Goal: Task Accomplishment & Management: Complete application form

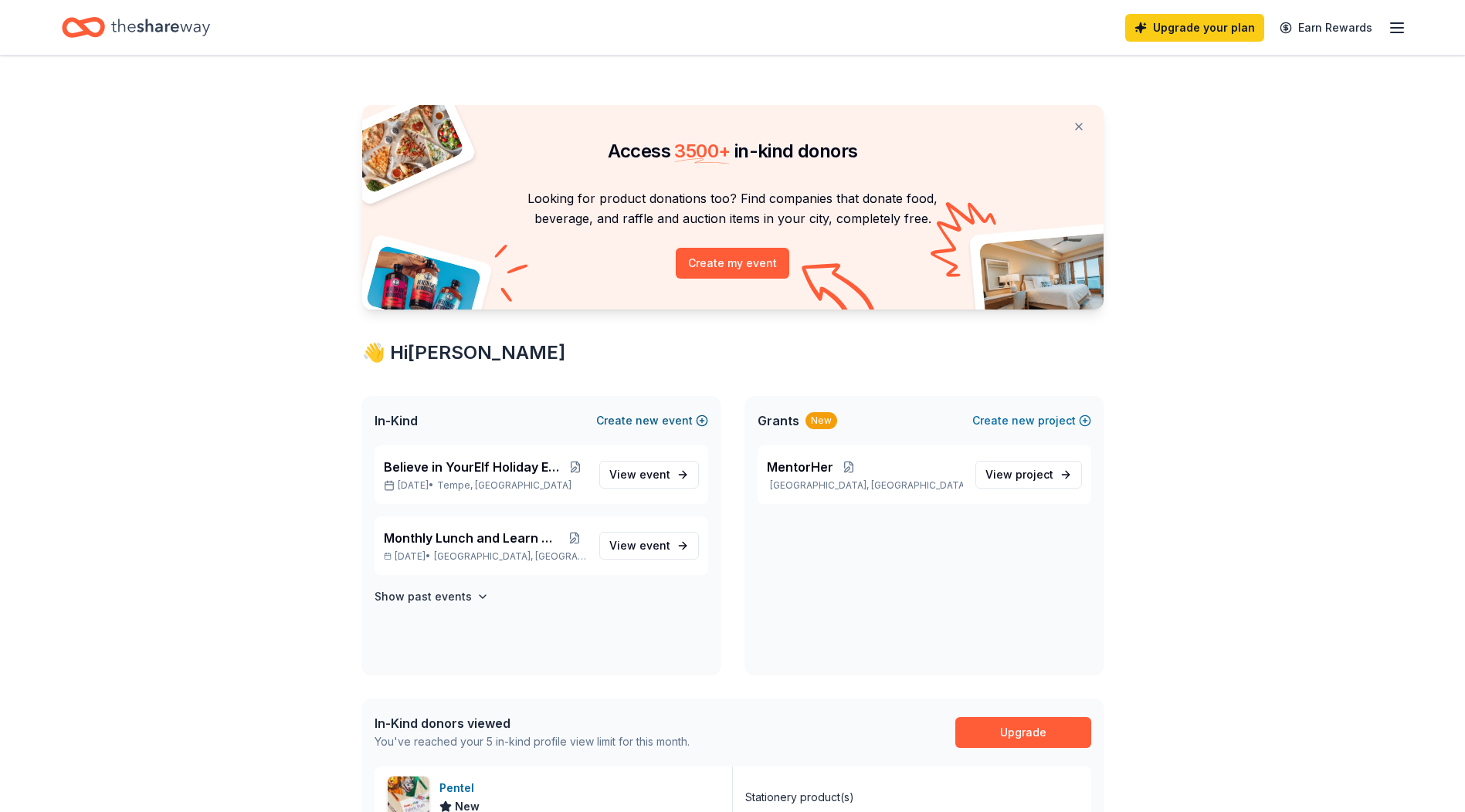
click at [633, 418] on button "Create new event" at bounding box center [652, 421] width 112 height 18
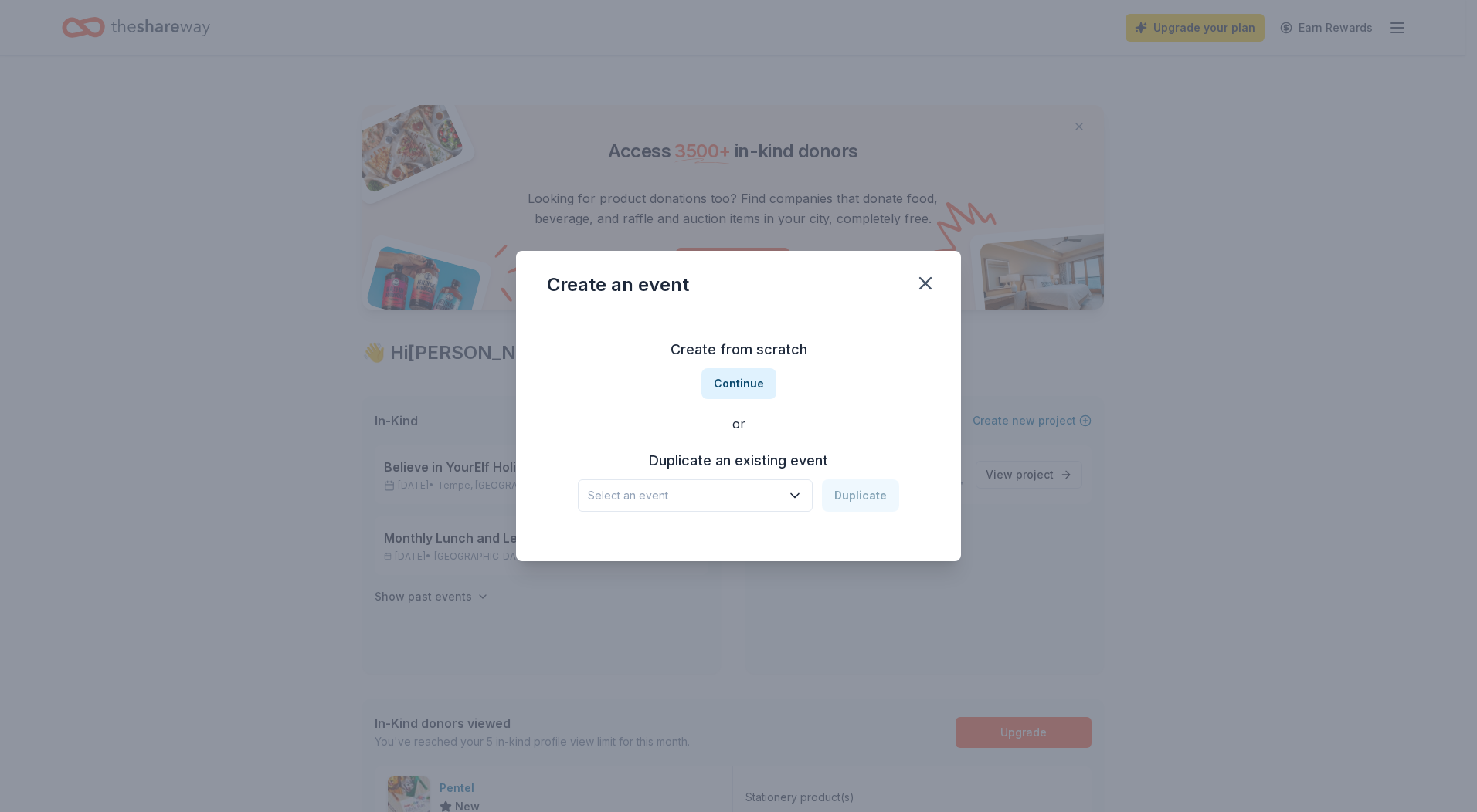
click at [798, 498] on icon "button" at bounding box center [794, 496] width 8 height 4
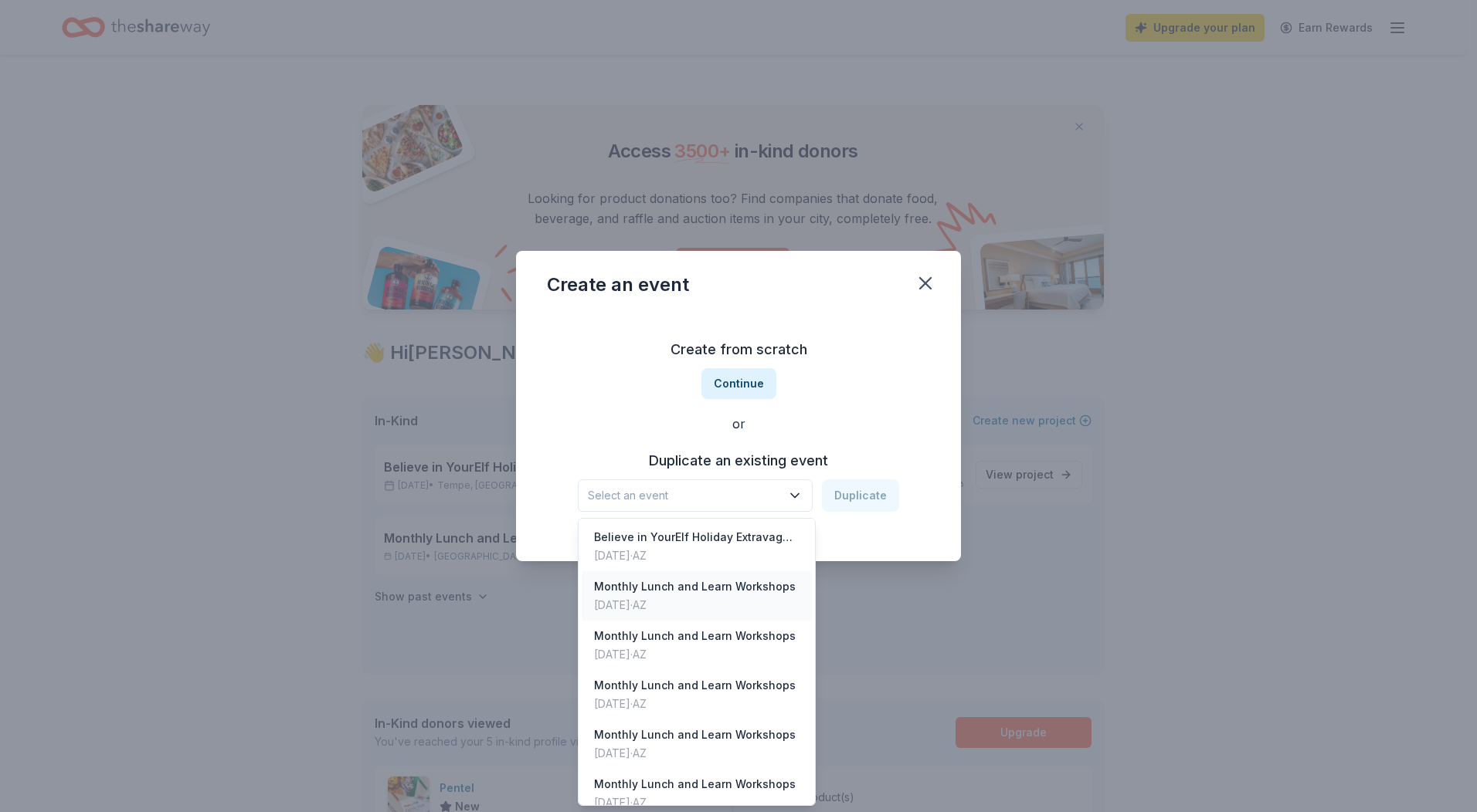
click at [675, 597] on div "[DATE] · AZ" at bounding box center [695, 605] width 202 height 18
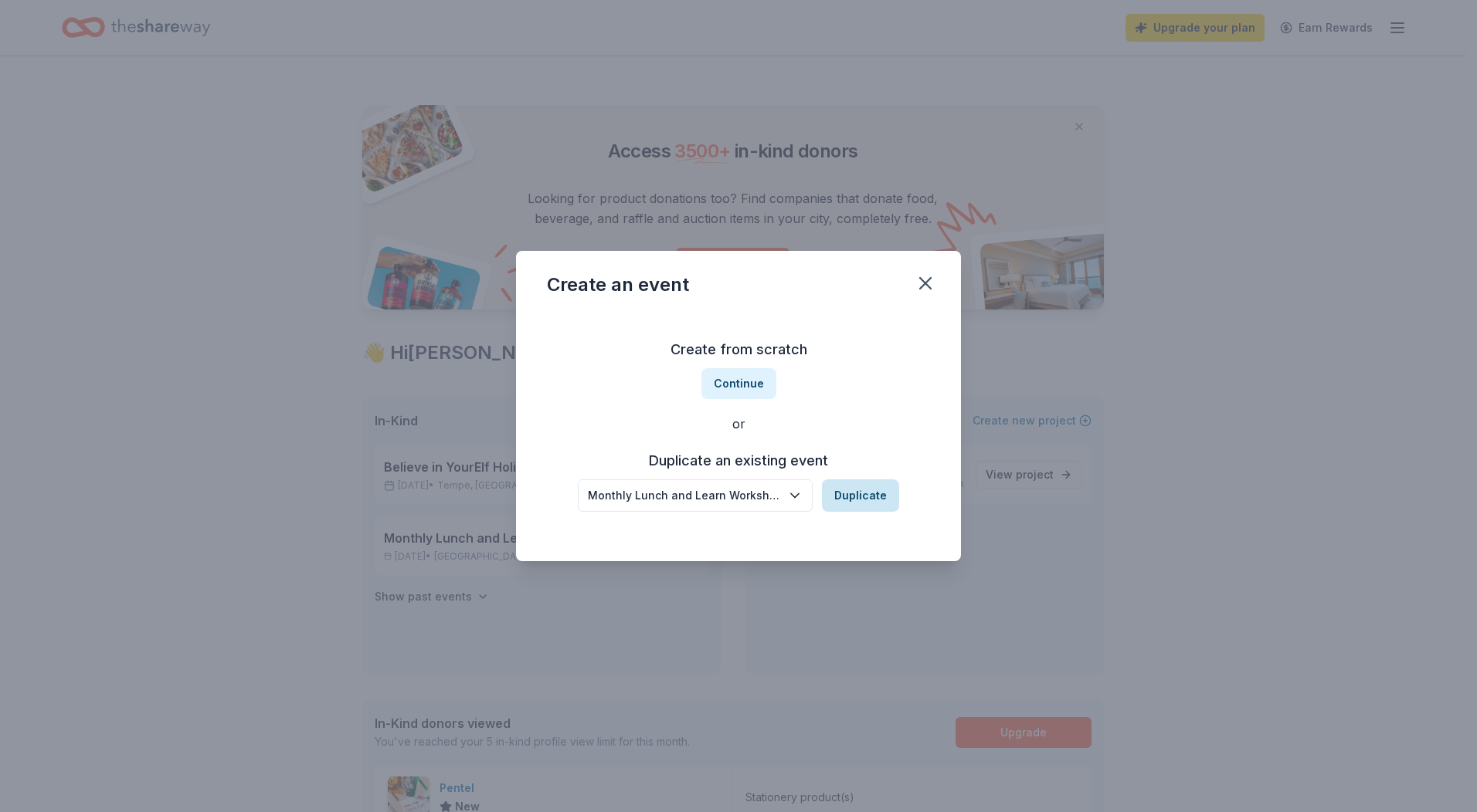
click at [863, 493] on button "Duplicate" at bounding box center [859, 496] width 77 height 33
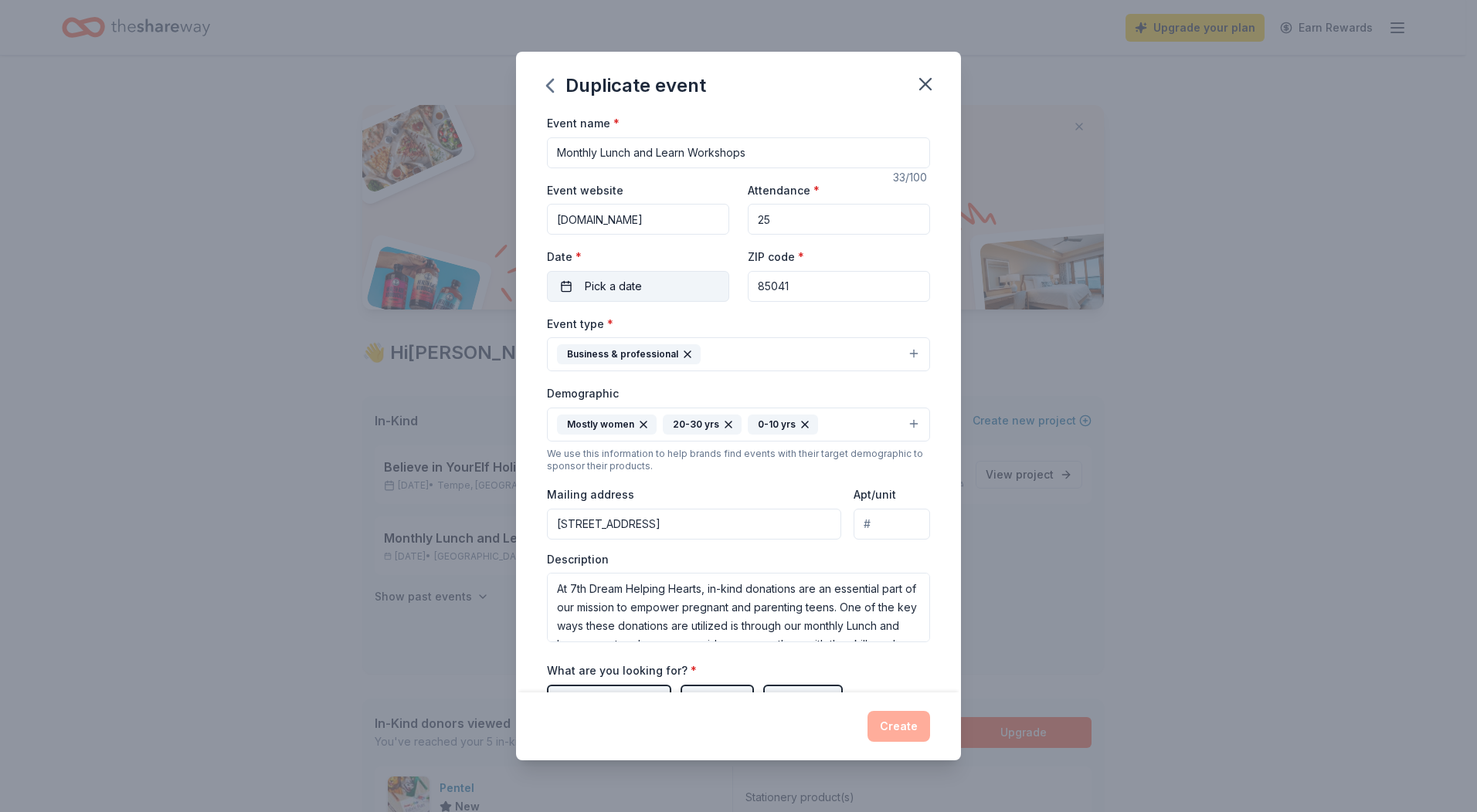
click at [654, 284] on button "Pick a date" at bounding box center [638, 286] width 182 height 31
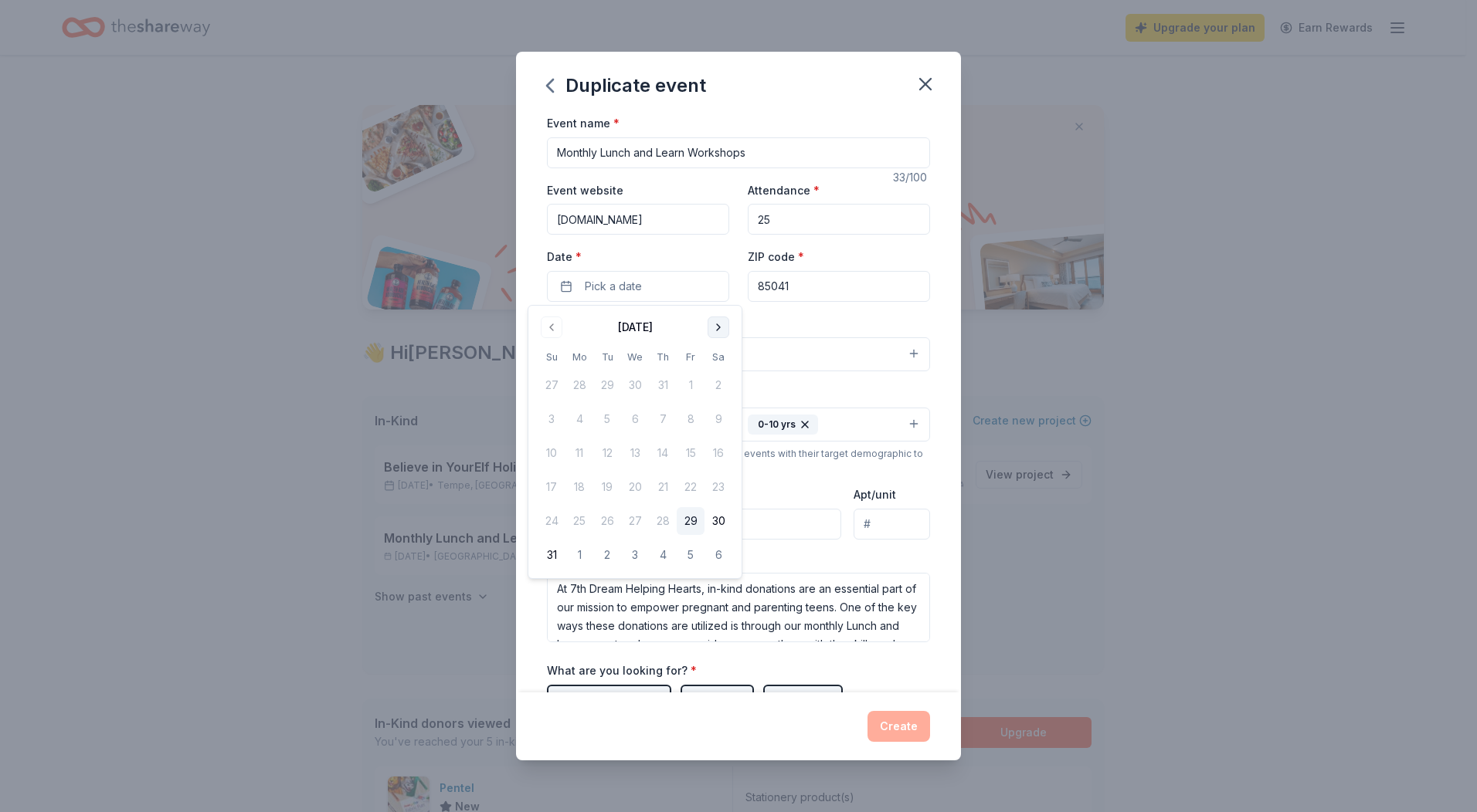
click at [715, 330] on button "Go to next month" at bounding box center [718, 328] width 22 height 22
click at [715, 328] on button "Go to next month" at bounding box center [718, 328] width 22 height 22
click at [720, 415] on button "11" at bounding box center [718, 419] width 28 height 28
click at [777, 383] on div "Event type * Business & professional Demographic Mostly women 20-30 yrs 0-10 yr…" at bounding box center [738, 478] width 383 height 328
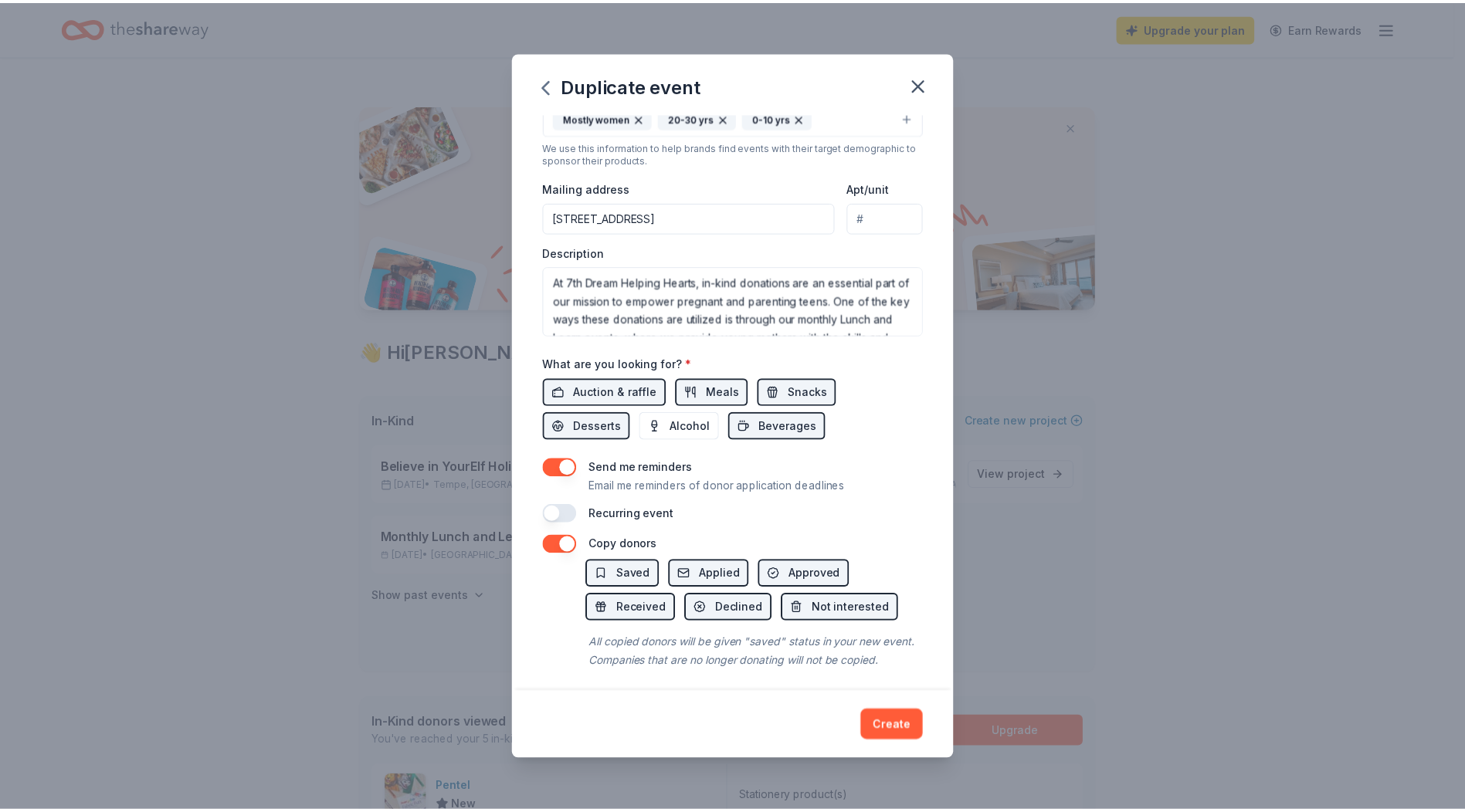
scroll to position [332, 0]
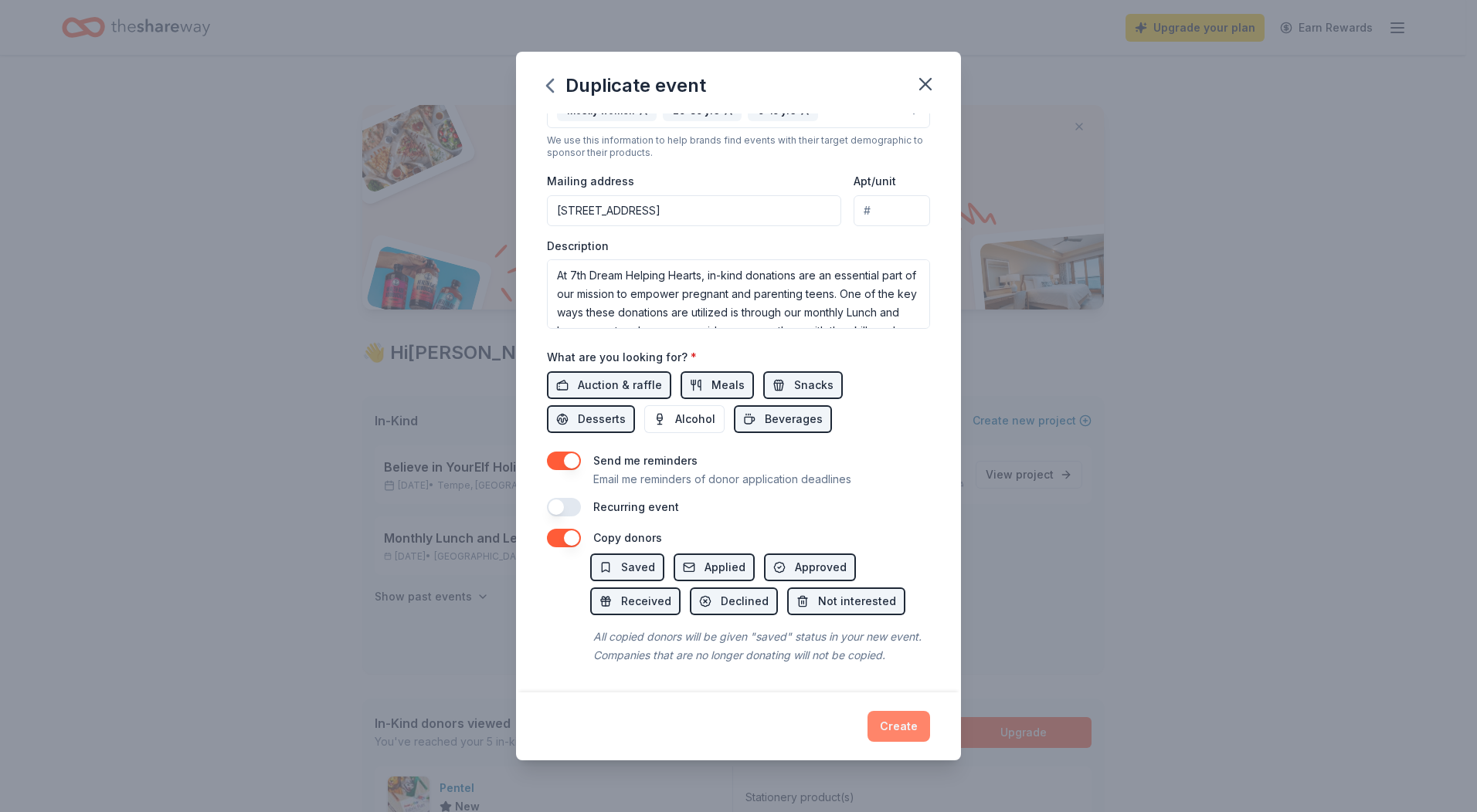
click at [891, 724] on button "Create" at bounding box center [898, 726] width 62 height 31
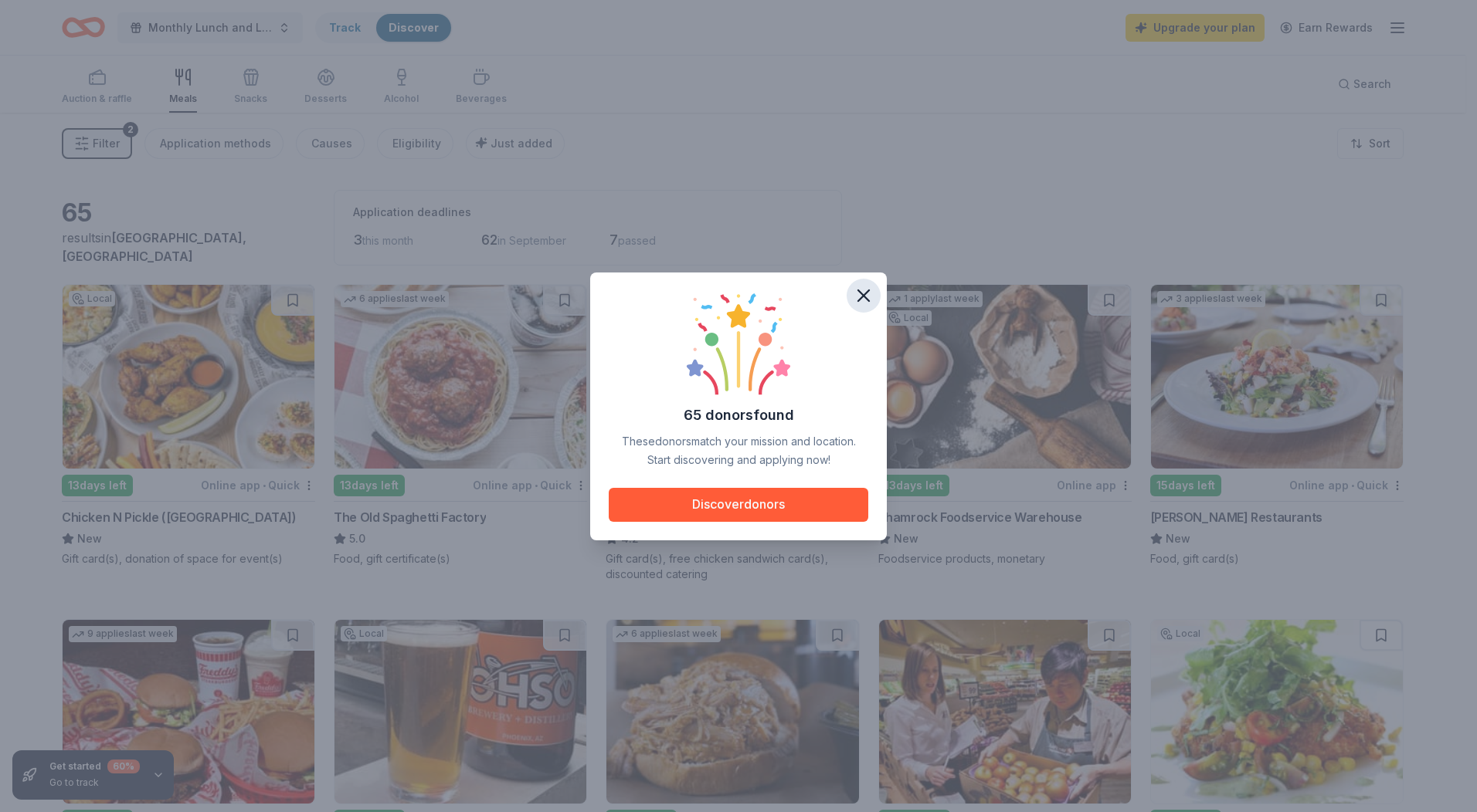
click at [868, 292] on icon "button" at bounding box center [864, 296] width 22 height 22
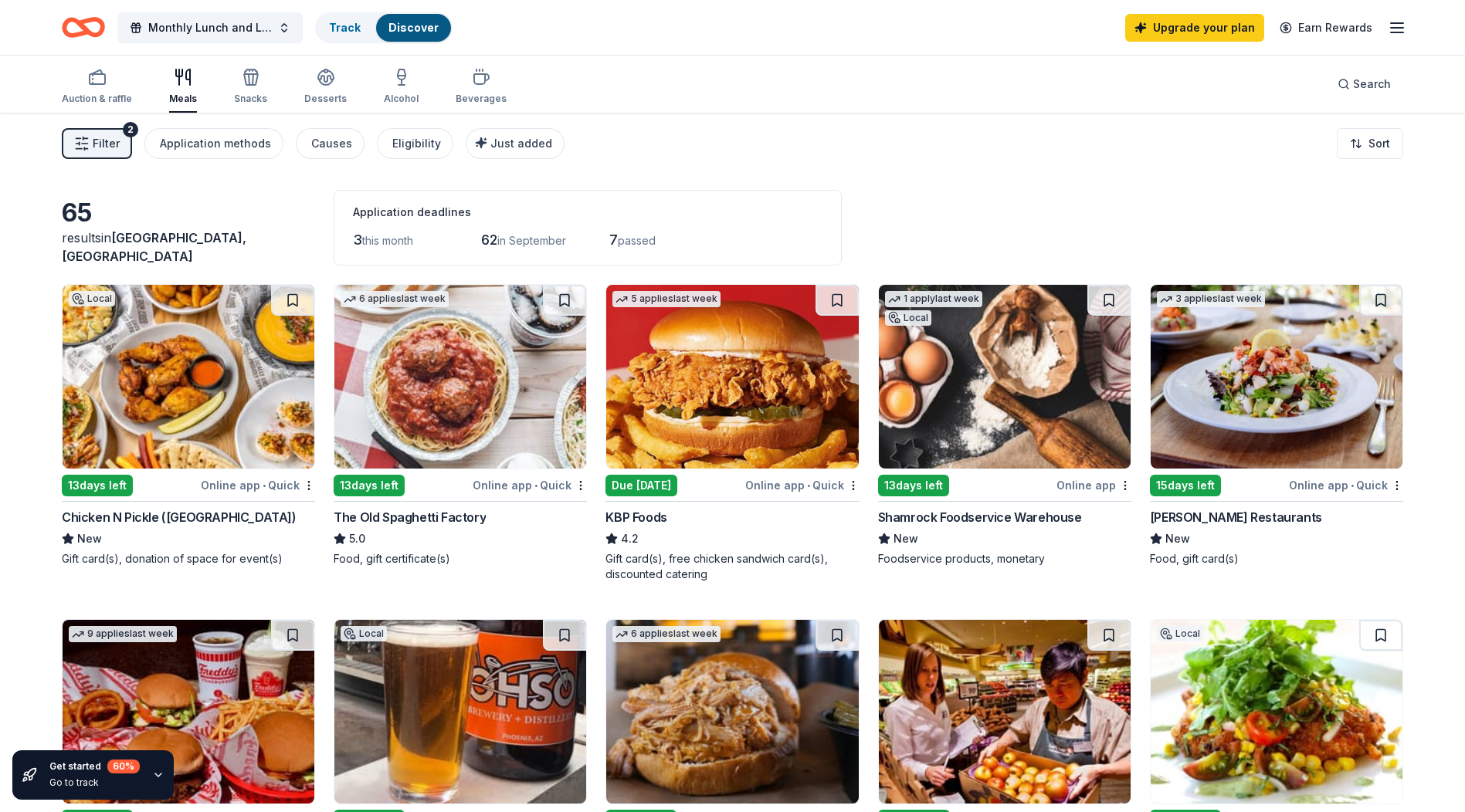
click at [101, 28] on icon "Home" at bounding box center [91, 26] width 24 height 15
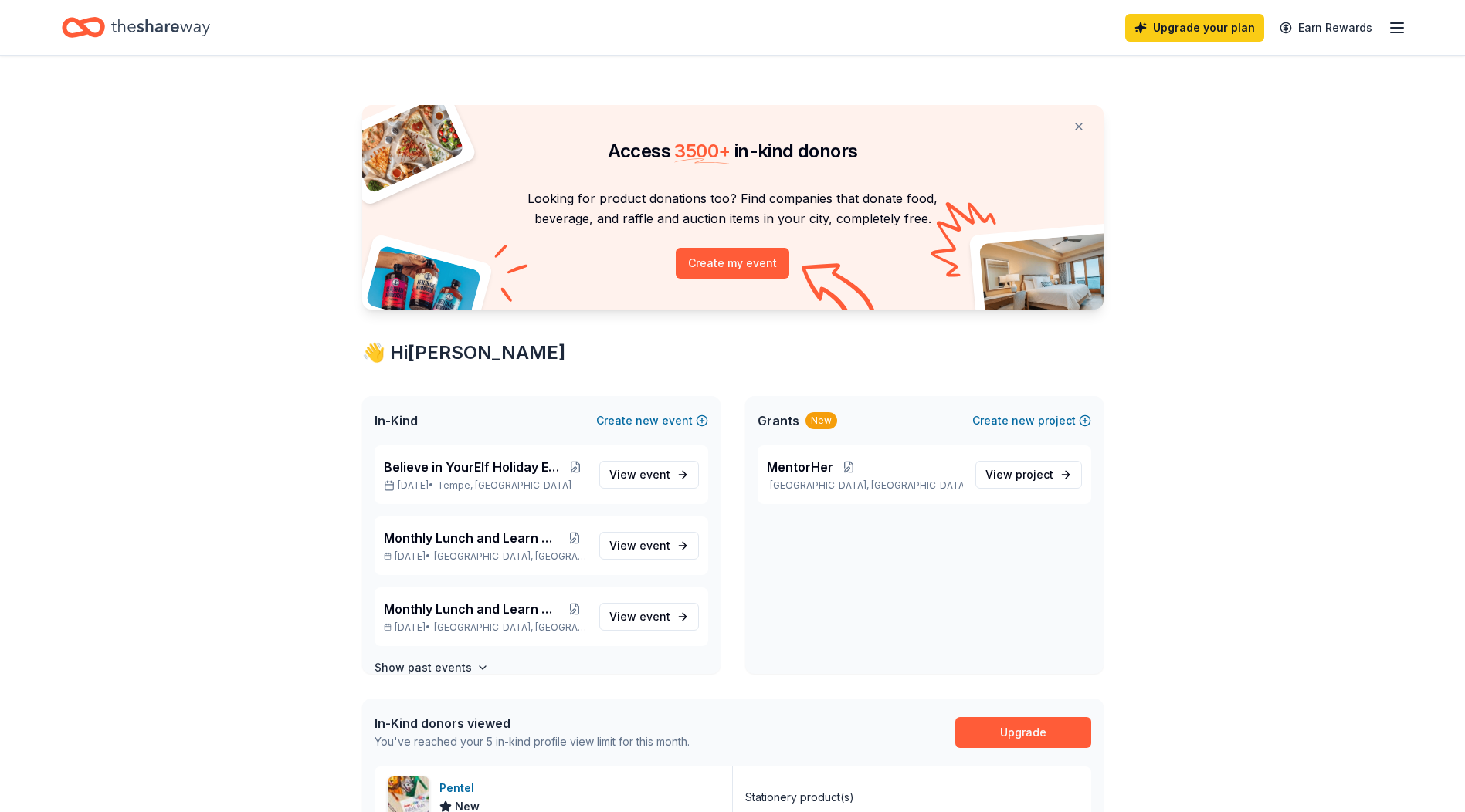
click at [289, 34] on div "Upgrade your plan Earn Rewards" at bounding box center [732, 27] width 1341 height 36
click at [627, 474] on span "View event" at bounding box center [639, 474] width 61 height 18
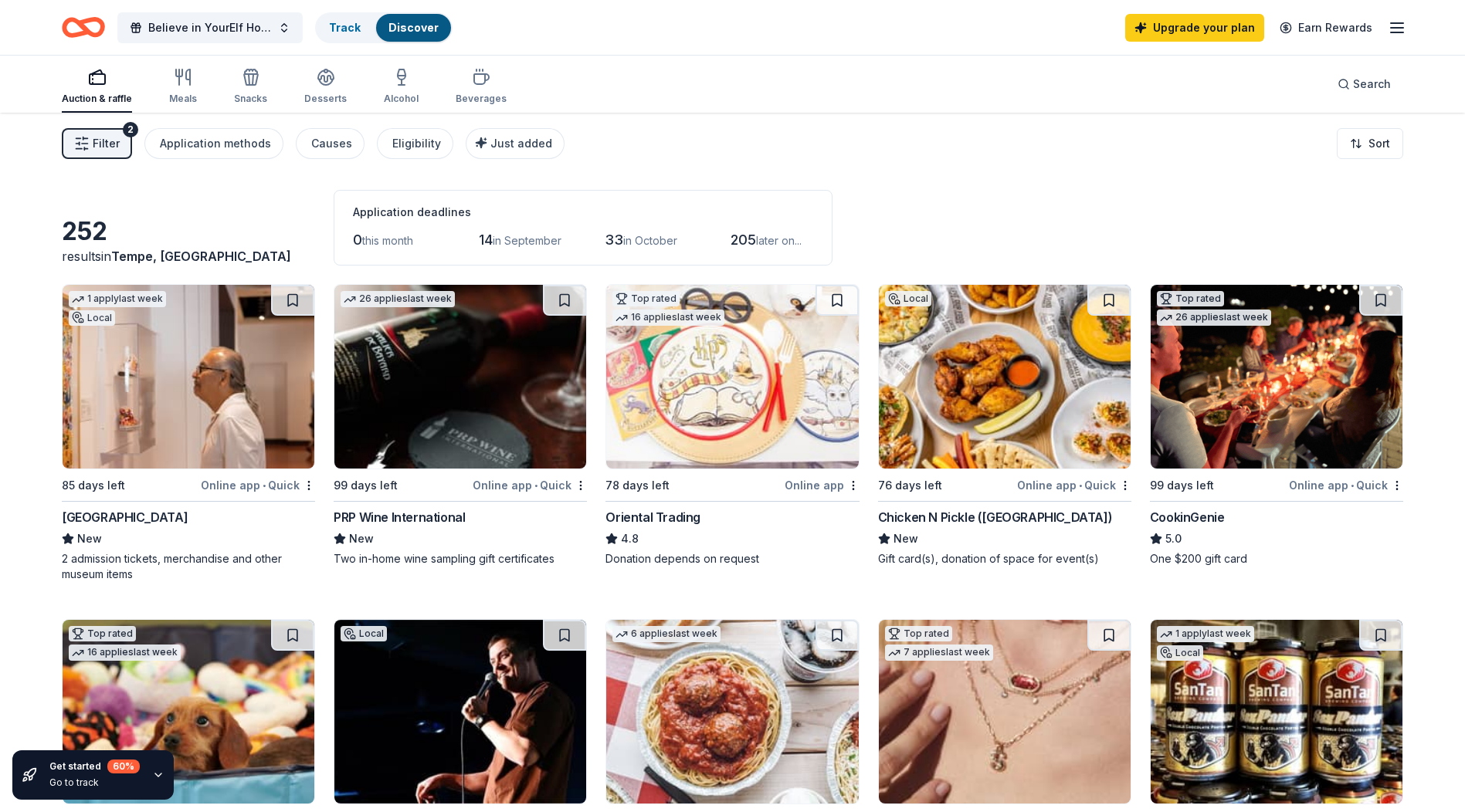
click at [113, 140] on span "Filter" at bounding box center [106, 143] width 27 height 18
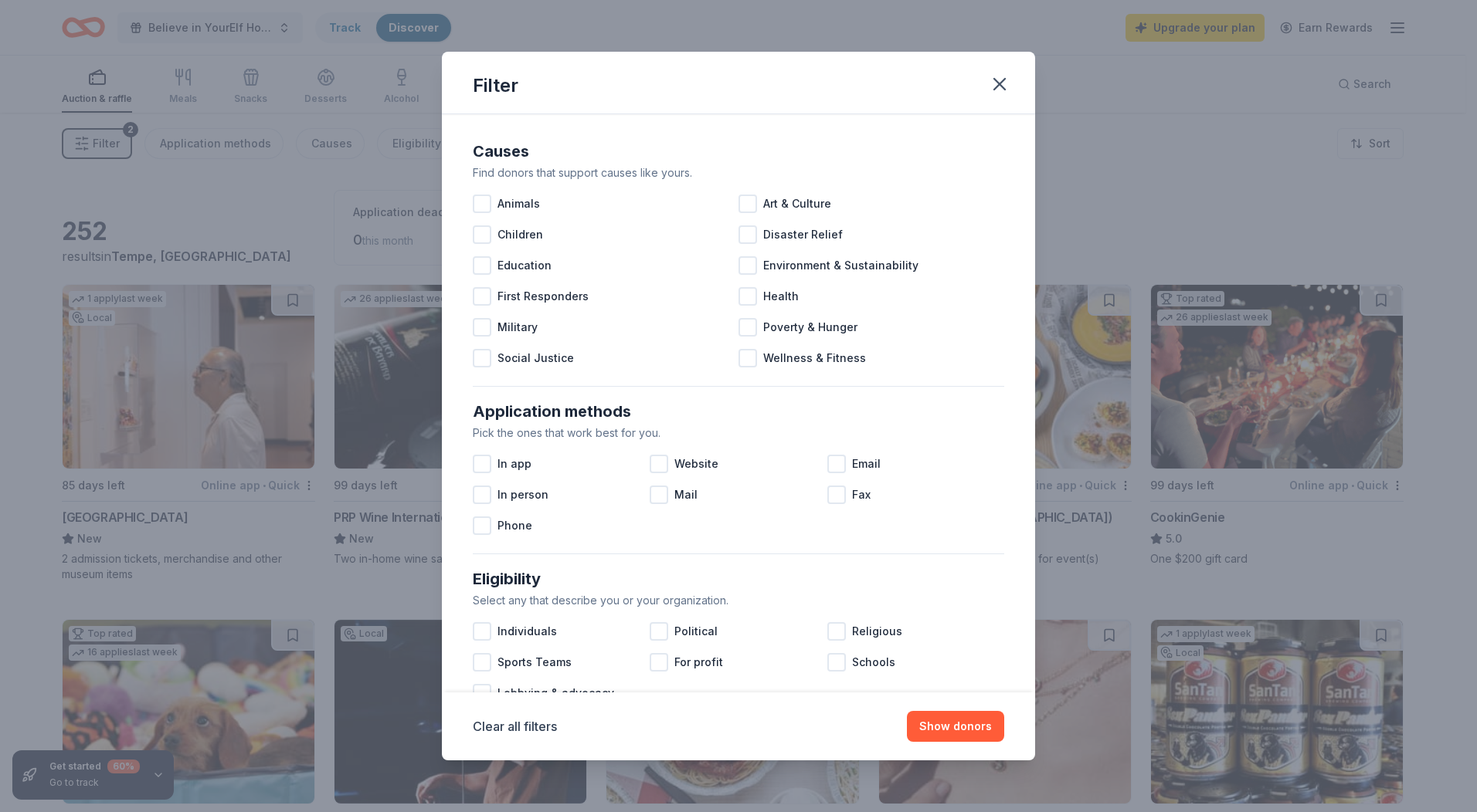
click at [111, 141] on div "Filter Causes Find donors that support causes like yours. Animals Art & Culture…" at bounding box center [738, 406] width 1477 height 812
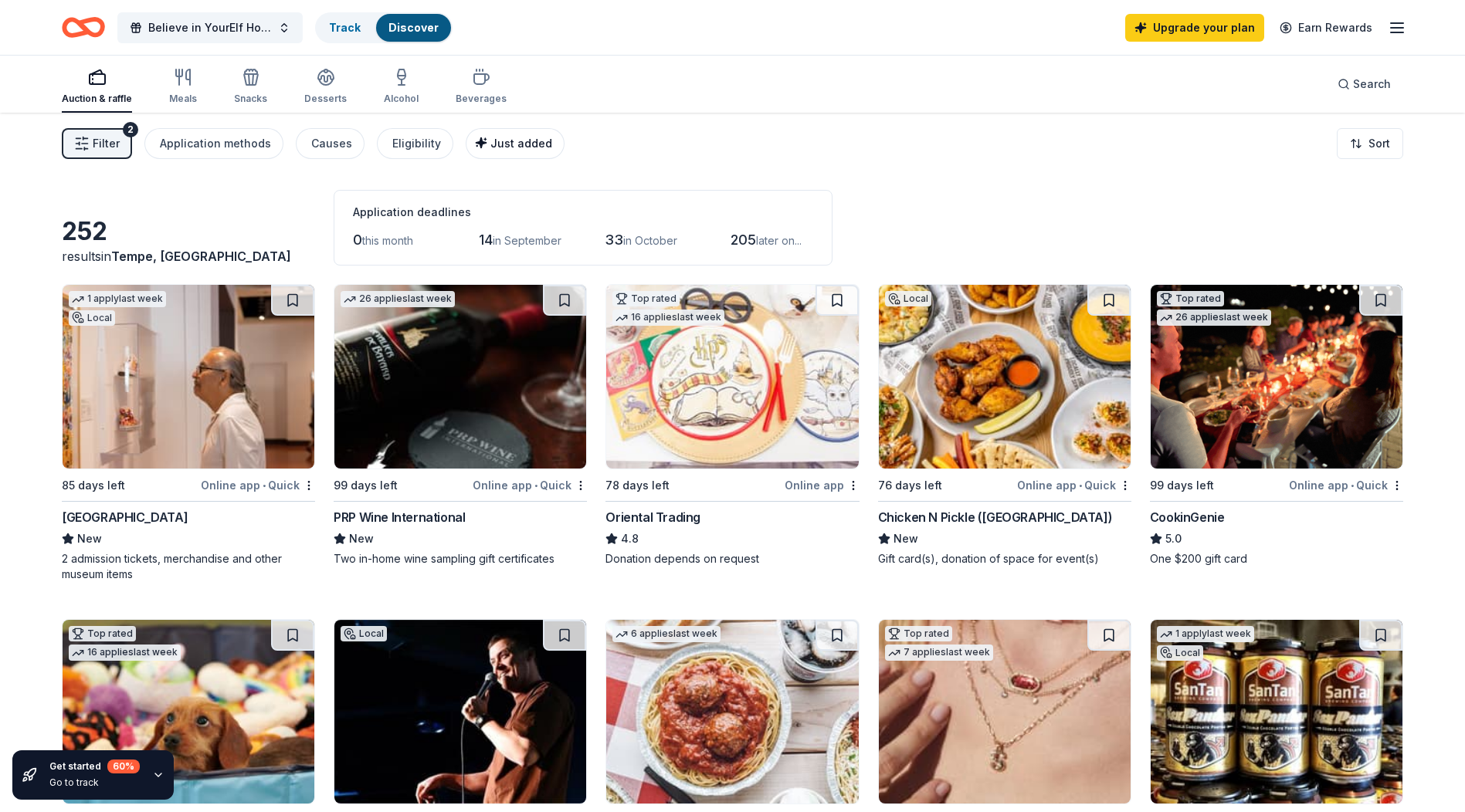
click at [506, 138] on span "Just added" at bounding box center [522, 143] width 62 height 13
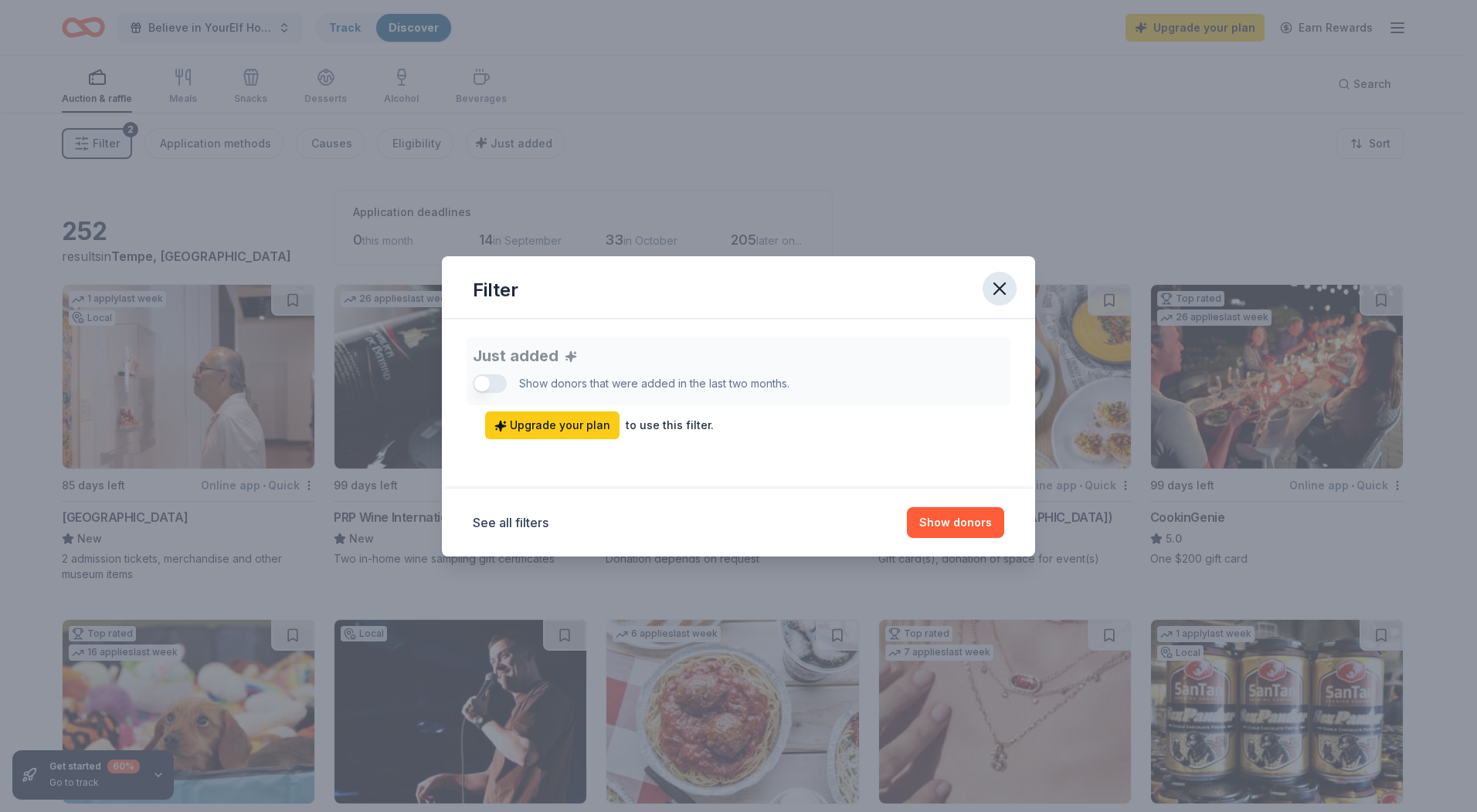
click at [1001, 287] on icon "button" at bounding box center [1000, 289] width 11 height 11
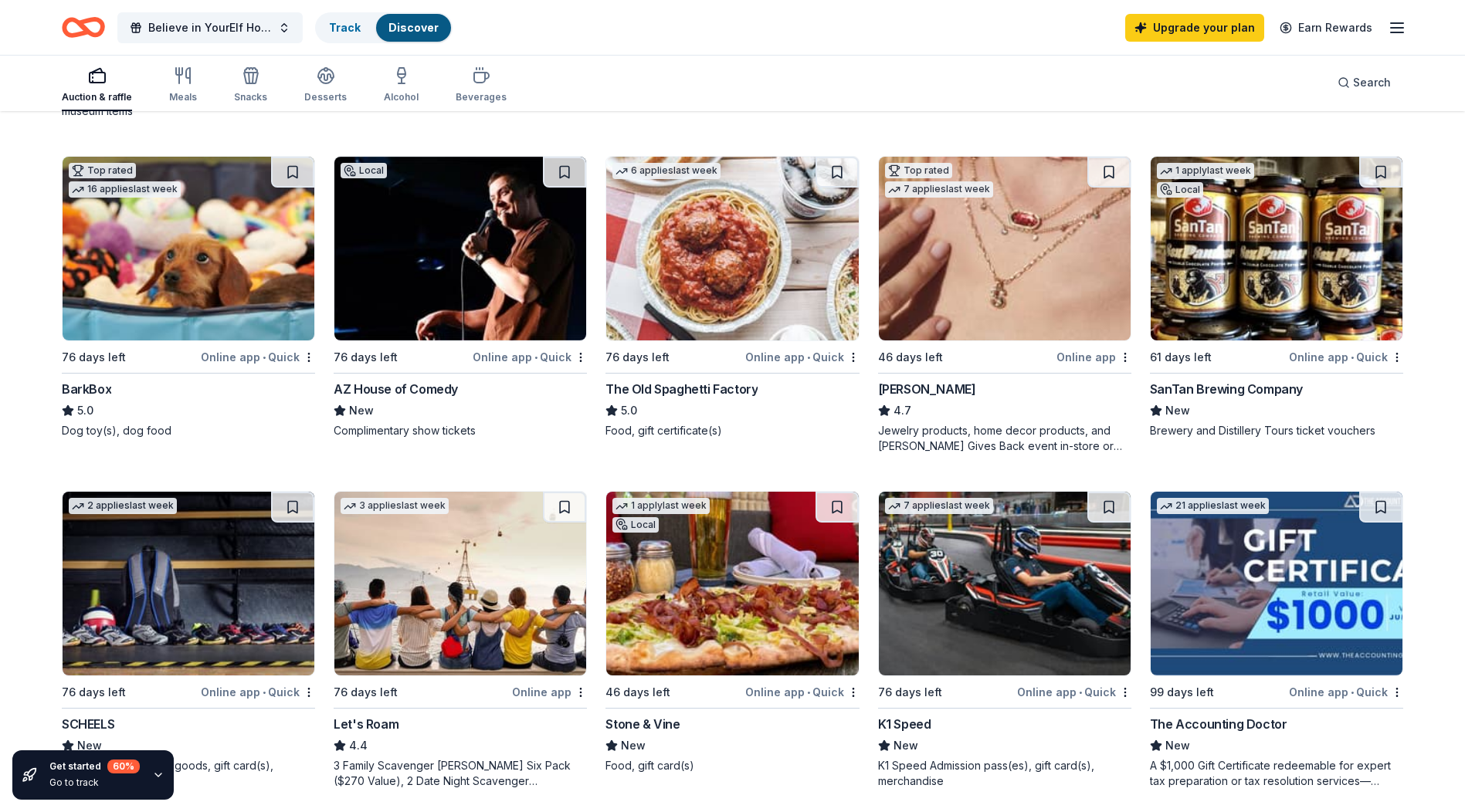
scroll to position [1004, 0]
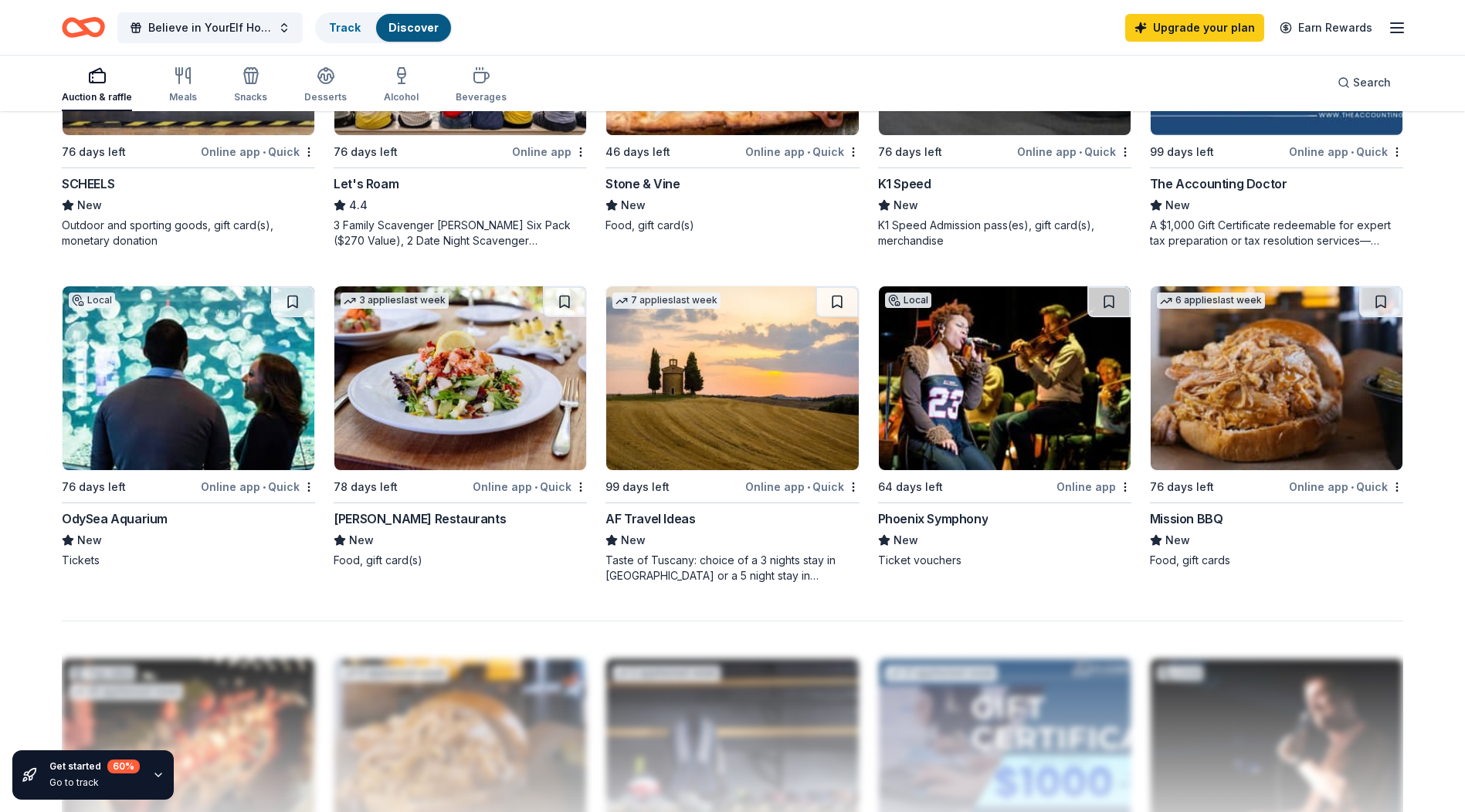
click at [438, 423] on img at bounding box center [460, 377] width 252 height 184
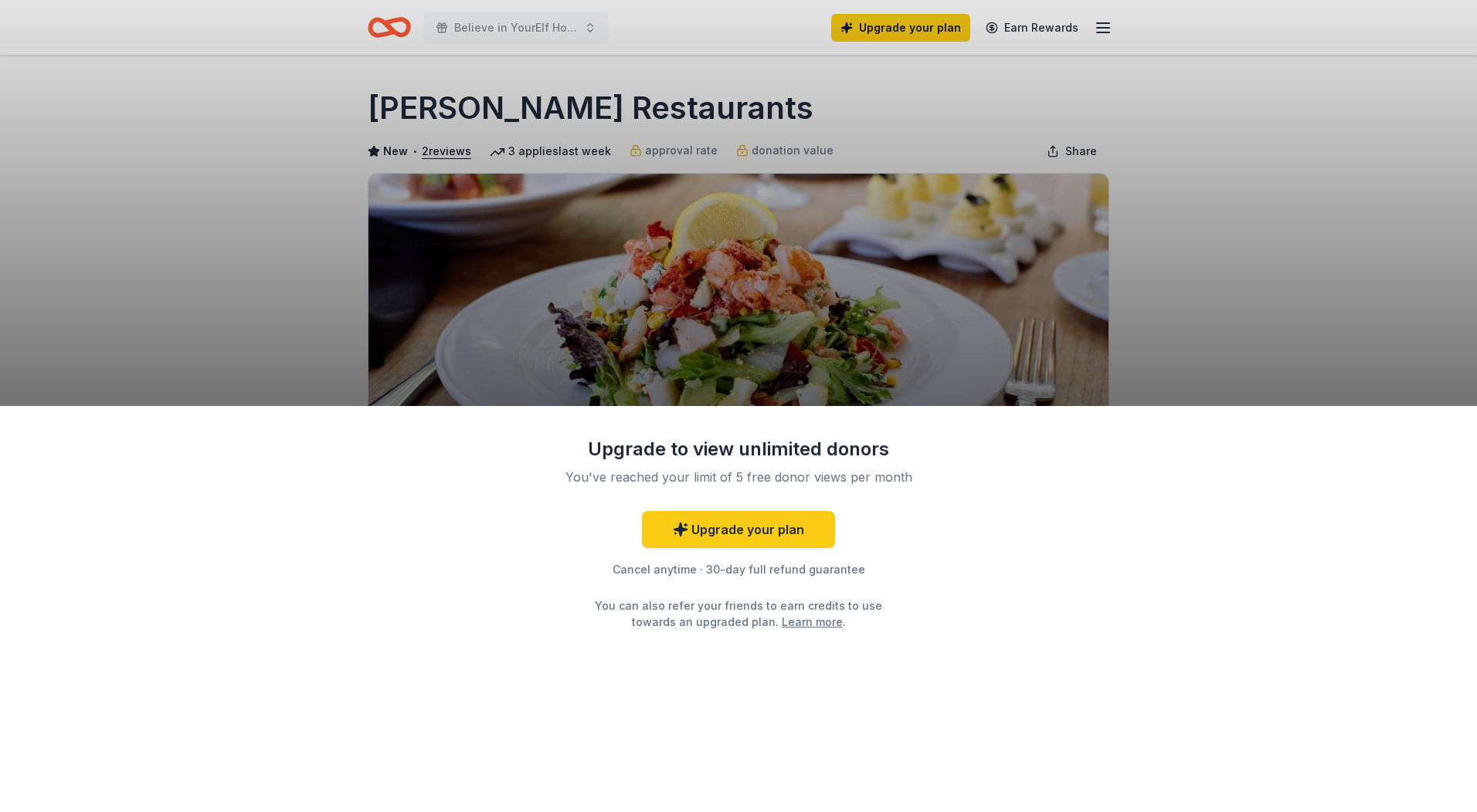
click at [1165, 220] on div "Upgrade to view unlimited donors You've reached your limit of 5 free donor view…" at bounding box center [738, 406] width 1477 height 812
